Goal: Find specific page/section

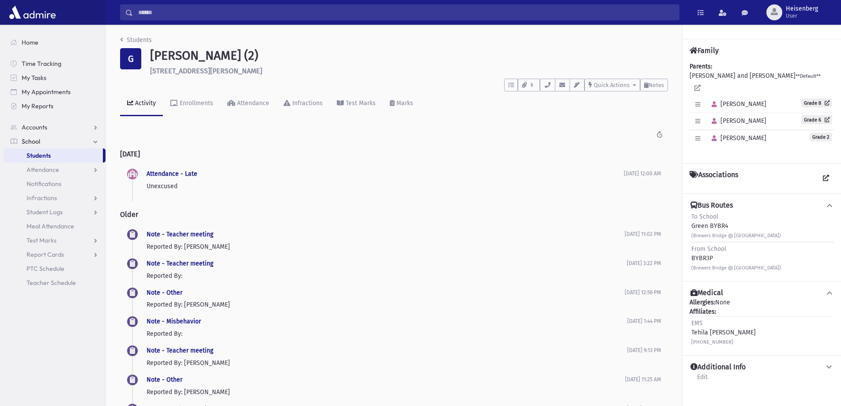
click at [41, 136] on link "School" at bounding box center [55, 141] width 102 height 14
click at [38, 138] on span "School" at bounding box center [31, 141] width 19 height 8
click at [46, 156] on span "Students" at bounding box center [38, 155] width 24 height 8
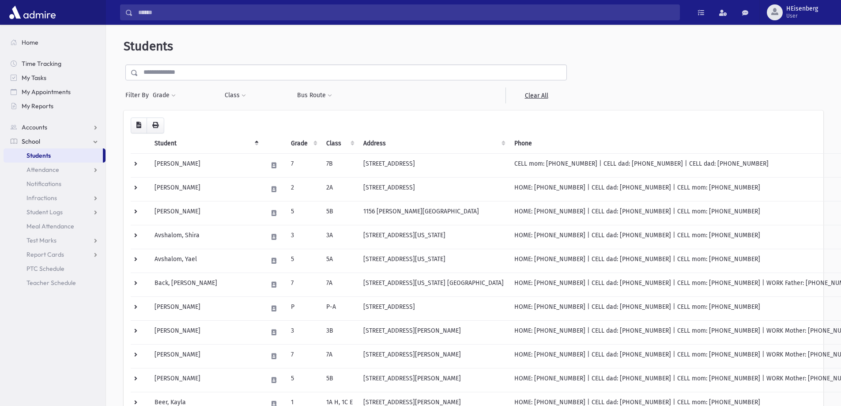
click at [163, 74] on input "text" at bounding box center [352, 72] width 428 height 16
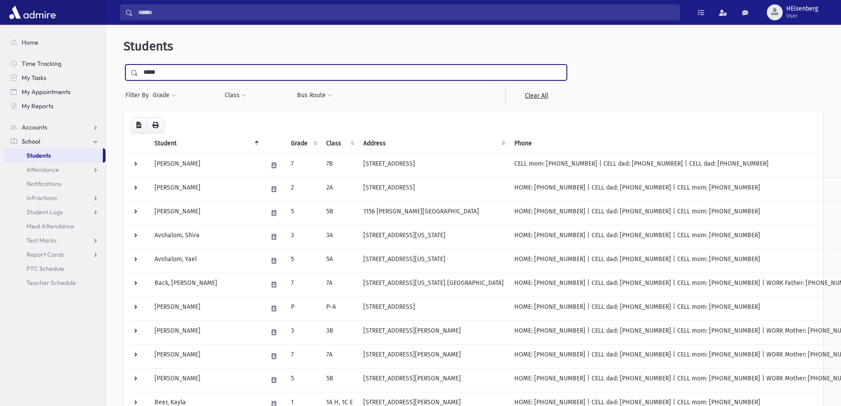
type input "*****"
click at [124, 64] on input "submit" at bounding box center [136, 70] width 25 height 12
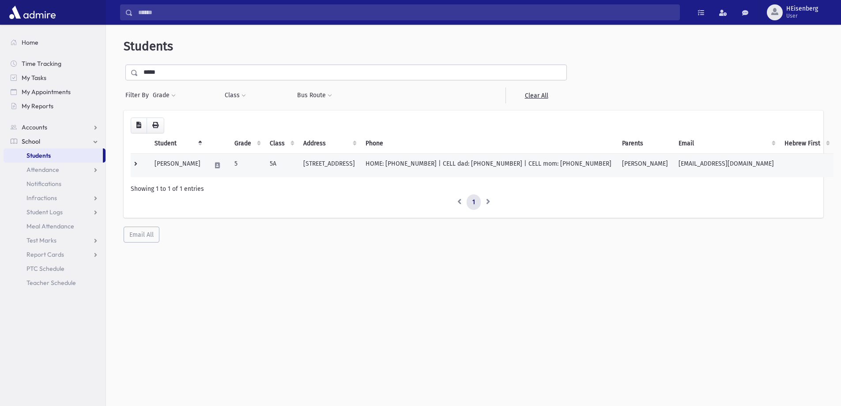
click at [481, 167] on td "HOME: (732) 674-4869 | CELL dad: (732) 299-4264 | CELL mom: (732) 674-4869" at bounding box center [488, 165] width 257 height 24
